Goal: Task Accomplishment & Management: Manage account settings

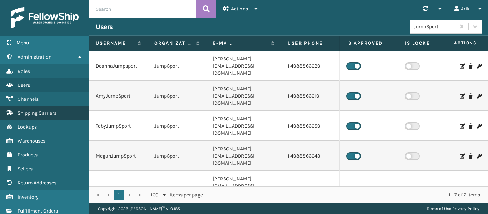
click at [49, 112] on span "Shipping Carriers" at bounding box center [36, 113] width 39 height 6
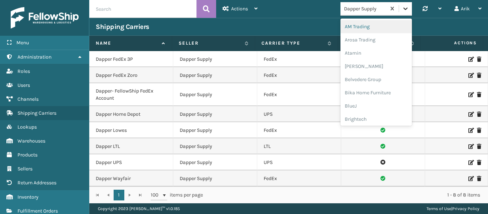
click at [404, 9] on icon at bounding box center [405, 8] width 4 height 2
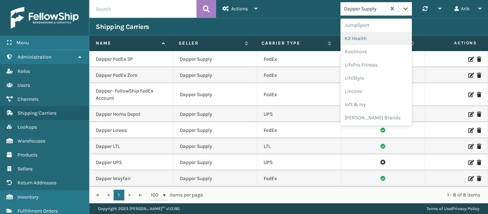
click at [354, 44] on div "AM Trading Arosa Trading Atamin Bebe Bask Belvedere Group Bika Home Furniture B…" at bounding box center [375, 72] width 71 height 107
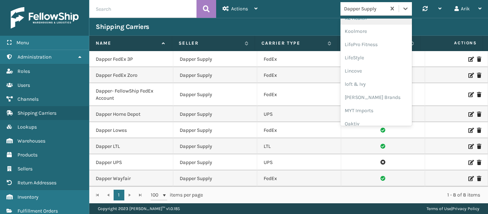
click at [355, 26] on div "AM Trading Arosa Trading Atamin Bebe Bask Belvedere Group Bika Home Furniture B…" at bounding box center [375, 72] width 71 height 107
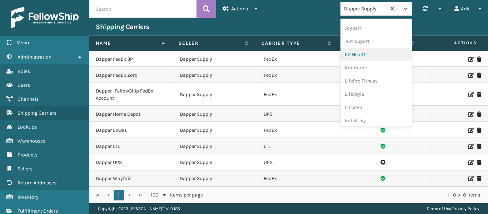
scroll to position [207, 0]
click at [362, 56] on div "K2 Health" at bounding box center [375, 56] width 71 height 13
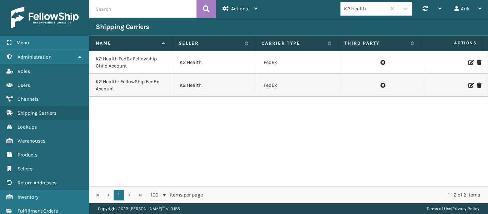
click at [468, 62] on icon at bounding box center [470, 62] width 4 height 5
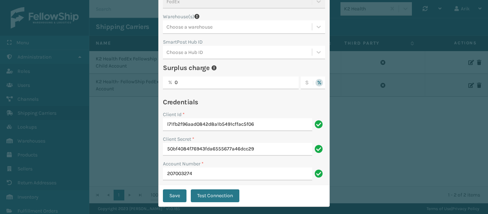
scroll to position [120, 0]
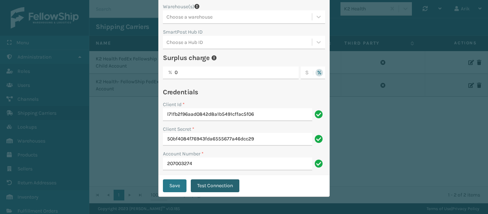
click at [216, 186] on button "Test Connection" at bounding box center [215, 185] width 49 height 13
click at [203, 184] on button "Test Connection" at bounding box center [215, 185] width 49 height 13
click at [92, 101] on div "Edit Carrier Carrier Third party carrier Name * K2 Health FedEx Fellowship Chil…" at bounding box center [244, 107] width 488 height 214
click at [115, 145] on div "Edit Carrier Carrier Third party carrier Name * K2 Health FedEx Fellowship Chil…" at bounding box center [244, 107] width 488 height 214
click at [211, 187] on button "Test Connection" at bounding box center [215, 185] width 49 height 13
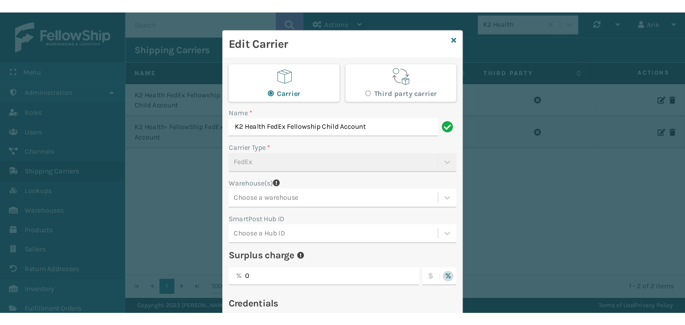
scroll to position [0, 0]
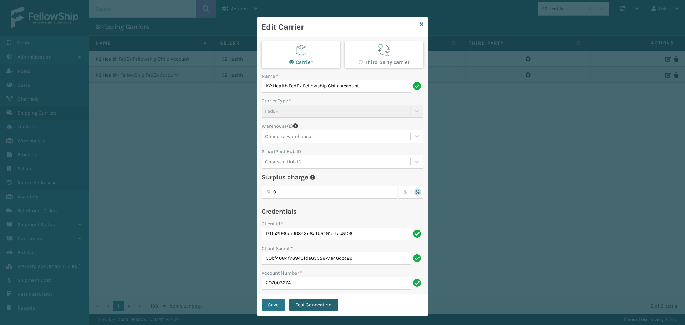
click at [302, 213] on button "Test Connection" at bounding box center [313, 305] width 49 height 13
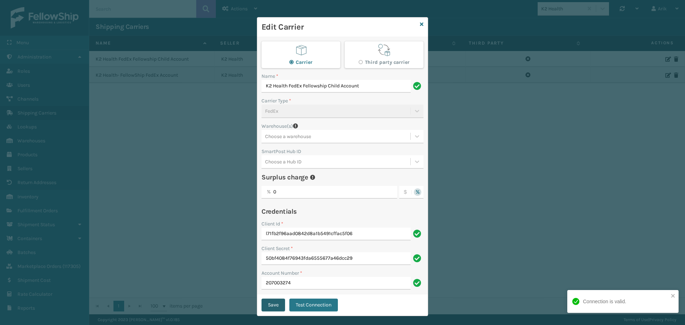
click at [271, 213] on button "Save" at bounding box center [274, 305] width 24 height 13
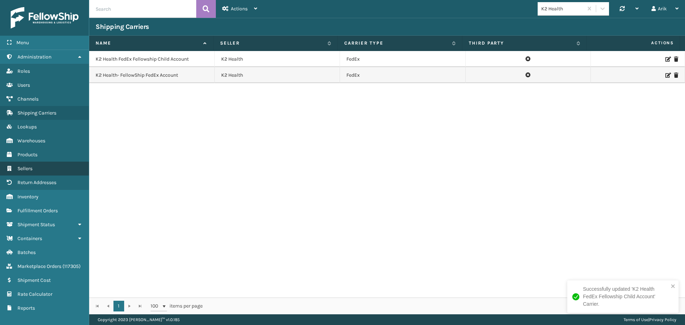
click at [26, 162] on link "Sellers" at bounding box center [44, 169] width 89 height 14
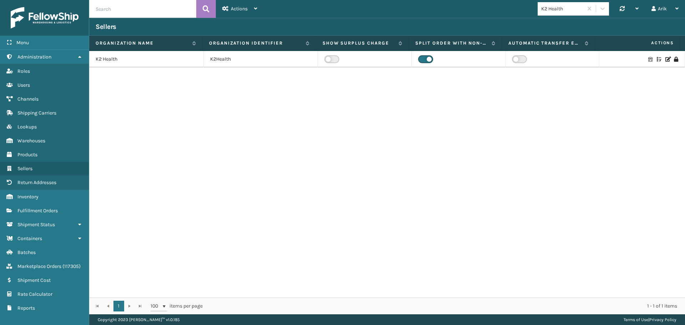
click at [487, 11] on div "K2 Health" at bounding box center [562, 8] width 42 height 7
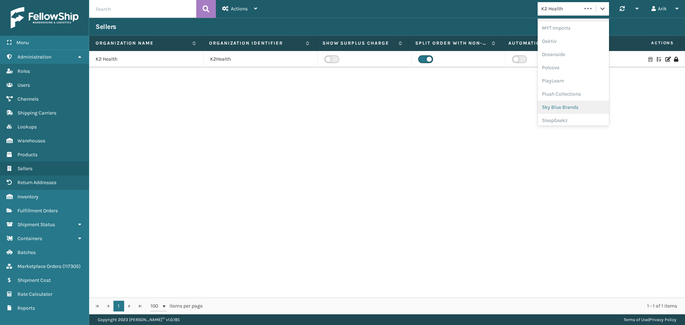
scroll to position [345, 0]
click at [487, 77] on div "Plush Collections" at bounding box center [573, 77] width 71 height 13
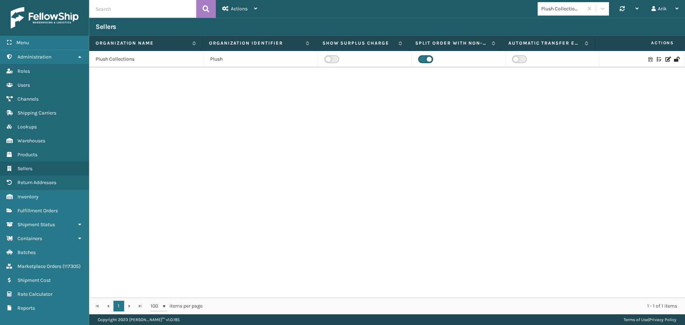
click at [487, 60] on div at bounding box center [642, 59] width 72 height 5
click at [487, 60] on icon at bounding box center [668, 59] width 4 height 5
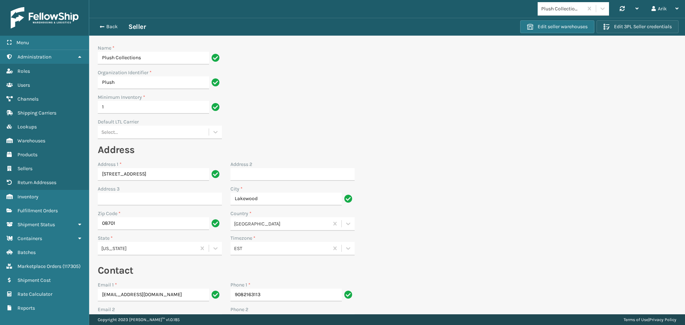
click at [487, 29] on button "Edit 3PL Seller credentials" at bounding box center [638, 26] width 82 height 13
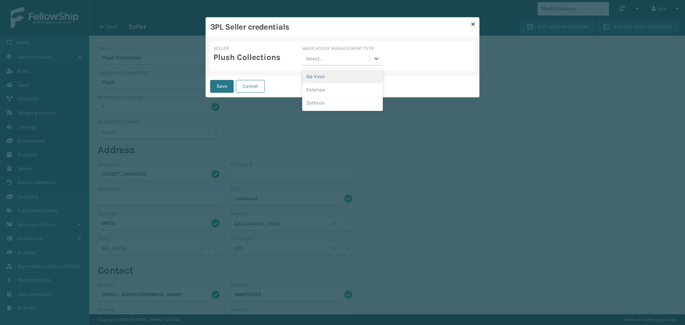
click at [325, 64] on div "Select..." at bounding box center [335, 59] width 67 height 12
click at [322, 87] on div "Extensiv" at bounding box center [342, 89] width 80 height 13
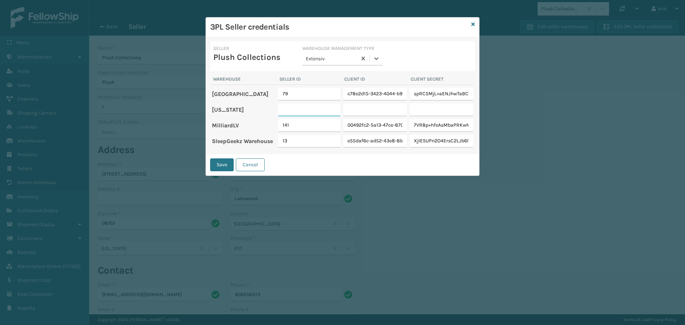
click at [294, 108] on input "text" at bounding box center [309, 109] width 62 height 13
type input "120"
click at [357, 116] on td at bounding box center [375, 109] width 66 height 15
click at [357, 112] on input "text" at bounding box center [375, 109] width 64 height 13
paste input "9a80e81e-21e5-4769-a0cd-204c5423fd3b"
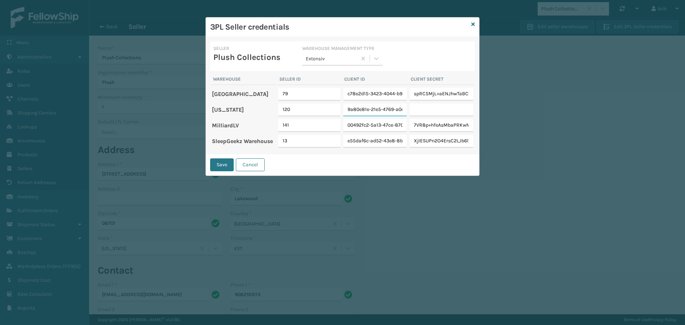
scroll to position [0, 39]
type input "9a80e81e-21e5-4769-a0cd-204c5423fd3b"
click at [437, 110] on input "text" at bounding box center [442, 109] width 64 height 13
paste input "AQy47up4NT/Kq1BJCyB8JAocg5tES1YH"
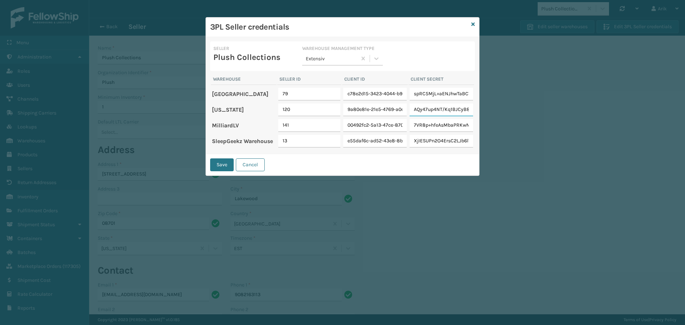
scroll to position [0, 31]
type input "AQy47up4NT/Kq1BJCyB8JAocg5tES1YH"
click at [226, 165] on button "Save" at bounding box center [222, 164] width 24 height 13
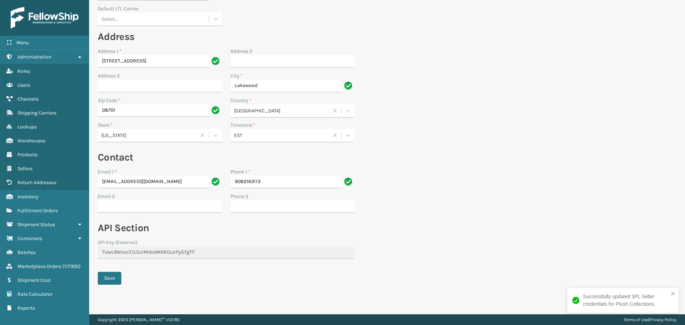
scroll to position [113, 0]
click at [109, 213] on button "Save" at bounding box center [110, 278] width 24 height 13
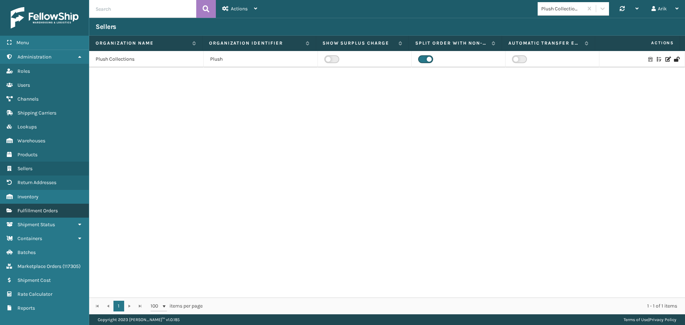
click at [39, 210] on span "Fulfillment Orders" at bounding box center [37, 211] width 40 height 6
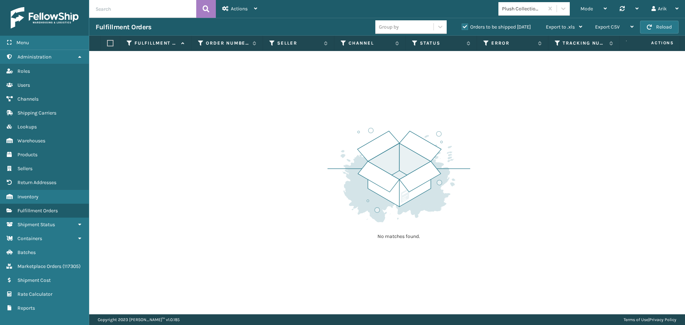
click at [469, 26] on label "Orders to be shipped [DATE]" at bounding box center [496, 27] width 69 height 6
click at [462, 26] on input "Orders to be shipped [DATE]" at bounding box center [462, 25] width 0 height 5
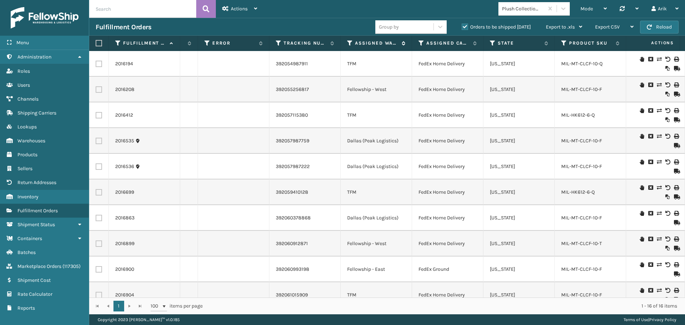
click at [349, 42] on icon at bounding box center [350, 43] width 6 height 6
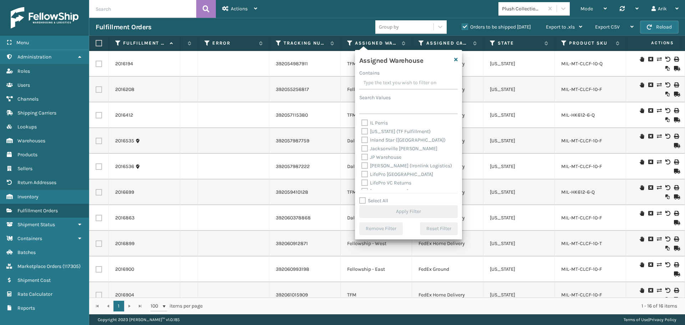
click at [366, 142] on label "Inland Star ([GEOGRAPHIC_DATA])" at bounding box center [404, 140] width 84 height 6
click at [362, 141] on input "Inland Star ([GEOGRAPHIC_DATA])" at bounding box center [362, 138] width 0 height 5
checkbox input "true"
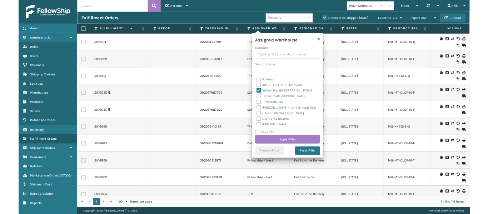
scroll to position [71, 0]
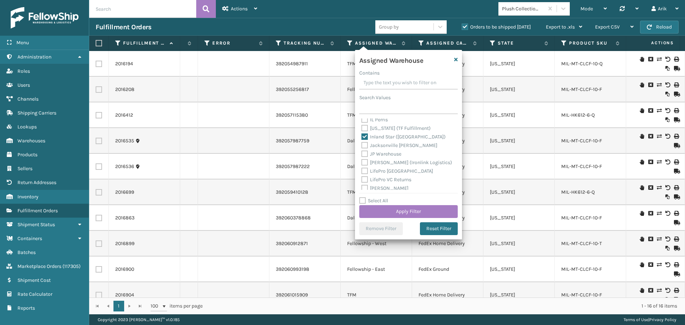
click at [365, 127] on label "[US_STATE] (TF Fulfillment)" at bounding box center [396, 128] width 69 height 6
click at [362, 127] on input "[US_STATE] (TF Fulfillment)" at bounding box center [362, 126] width 0 height 5
checkbox input "true"
click at [365, 135] on label "Inland Star ([GEOGRAPHIC_DATA])" at bounding box center [404, 137] width 84 height 6
click at [362, 135] on input "Inland Star ([GEOGRAPHIC_DATA])" at bounding box center [362, 135] width 0 height 5
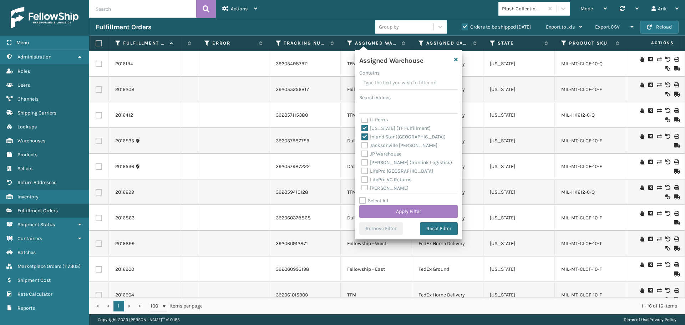
checkbox input "false"
click at [382, 209] on button "Apply Filter" at bounding box center [408, 211] width 99 height 13
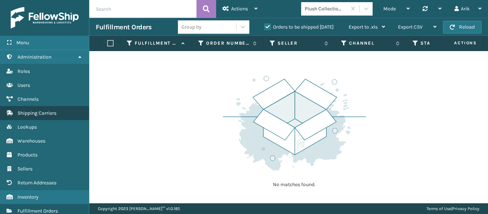
click at [48, 111] on span "Shipping Carriers" at bounding box center [36, 113] width 39 height 6
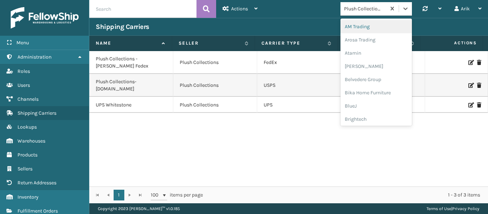
click at [382, 7] on div "Plush Collections" at bounding box center [365, 8] width 42 height 7
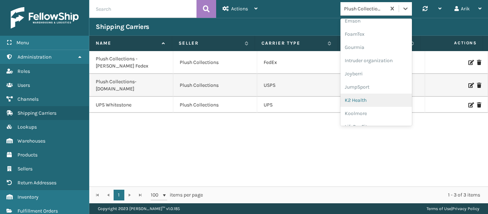
click at [356, 94] on div "K2 Health" at bounding box center [375, 100] width 71 height 13
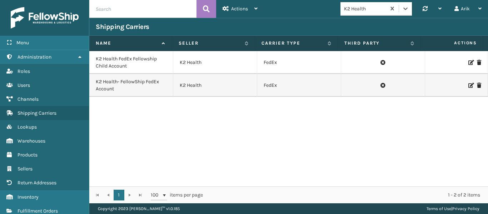
click at [468, 63] on icon at bounding box center [470, 62] width 4 height 5
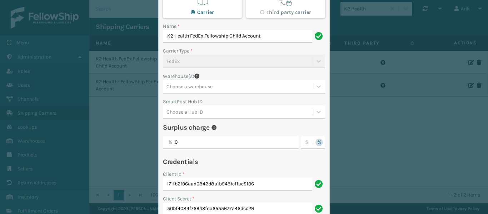
scroll to position [120, 0]
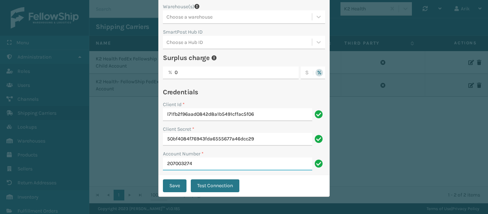
click at [177, 162] on input "207003274" at bounding box center [237, 163] width 149 height 13
